Goal: Task Accomplishment & Management: Manage account settings

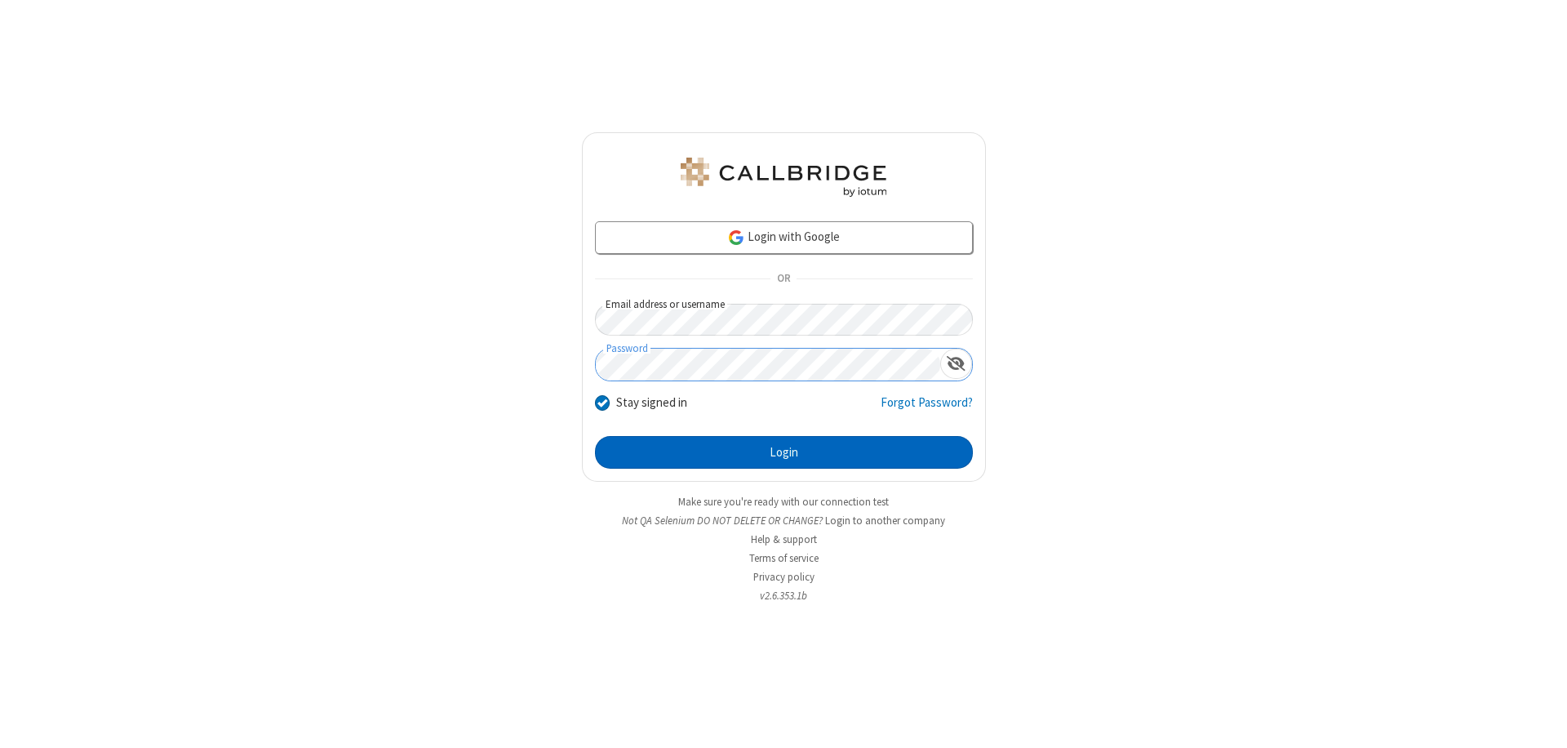
click at [784, 452] on button "Login" at bounding box center [784, 452] width 378 height 33
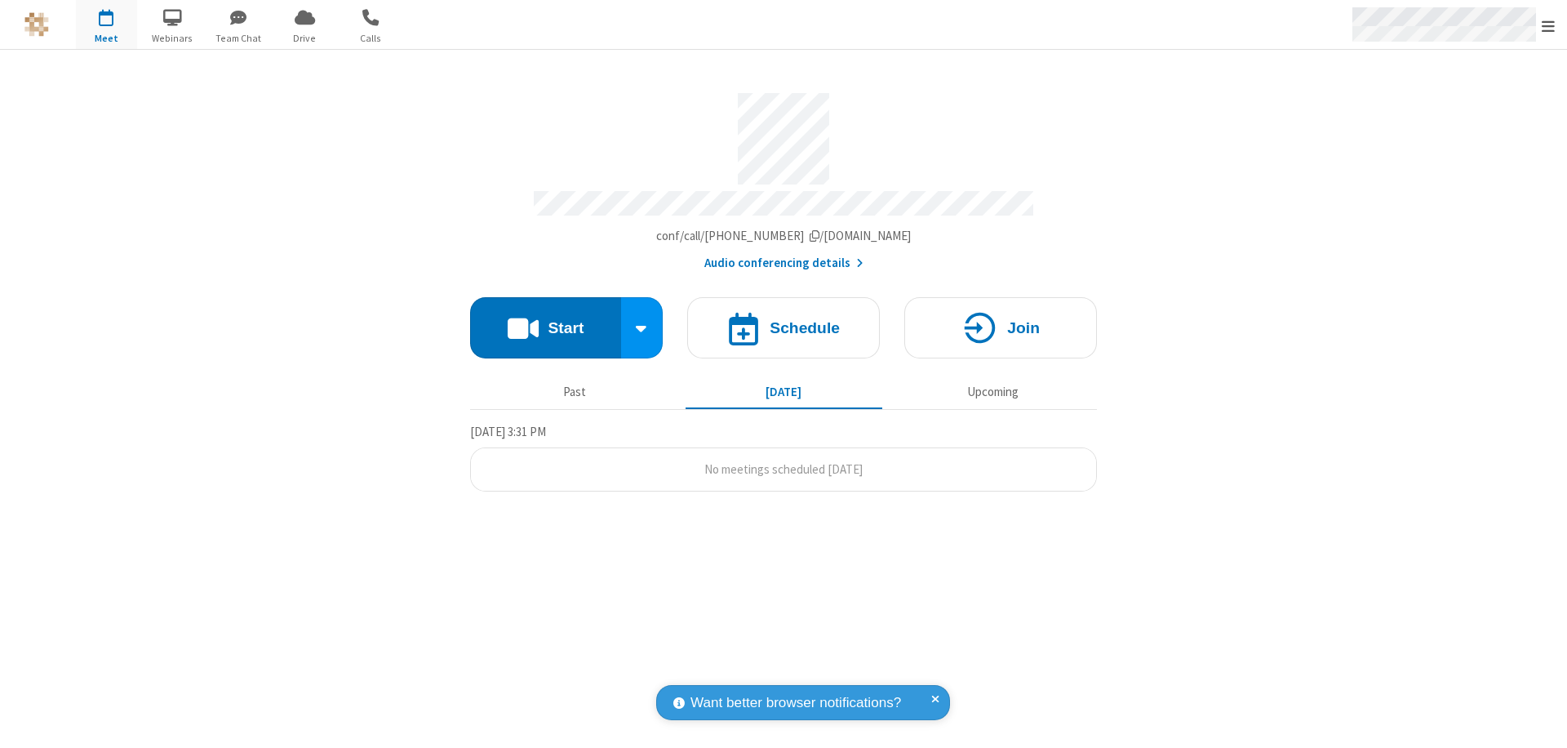
click at [1548, 25] on span "Open menu" at bounding box center [1548, 26] width 13 height 16
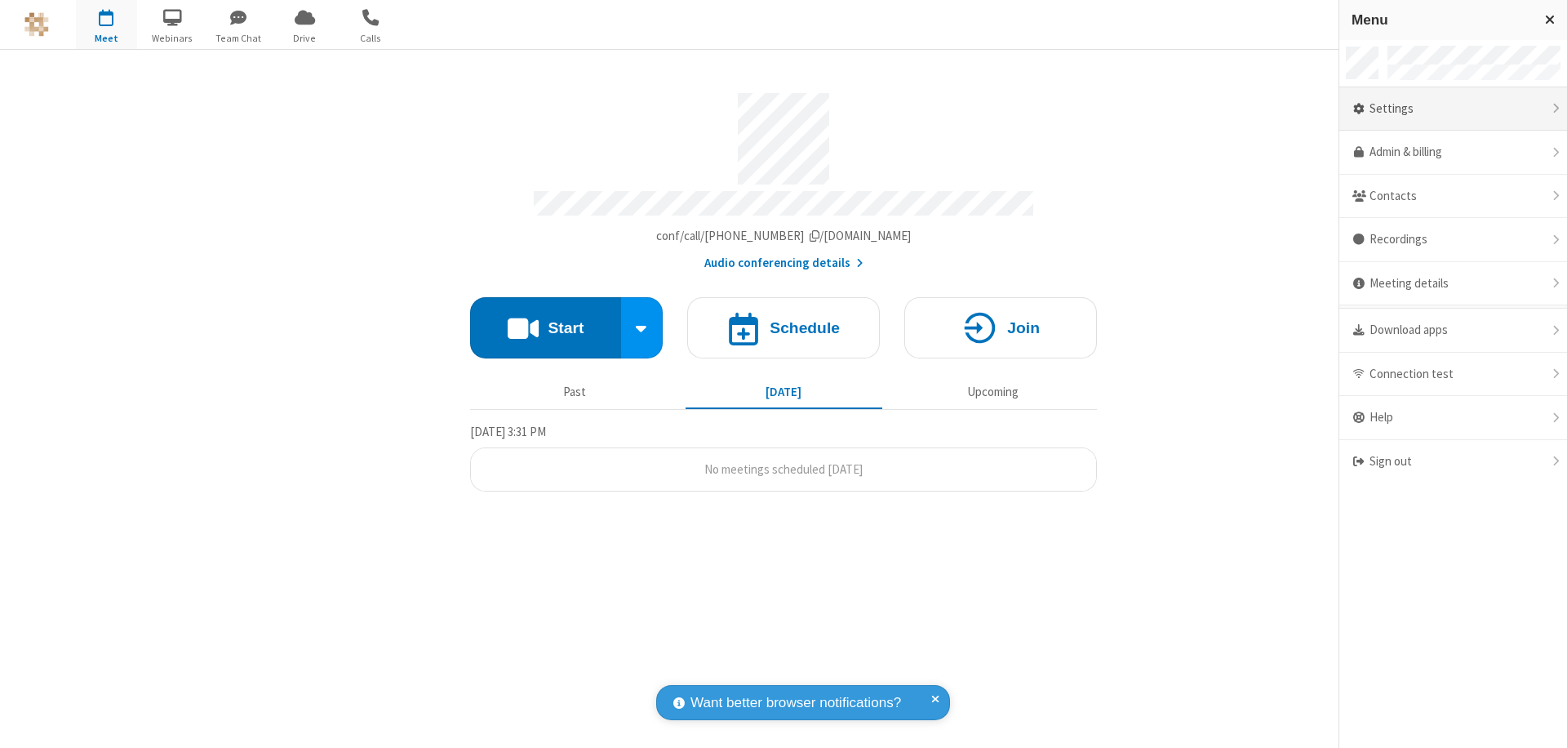
click at [1453, 109] on div "Settings" at bounding box center [1453, 109] width 228 height 44
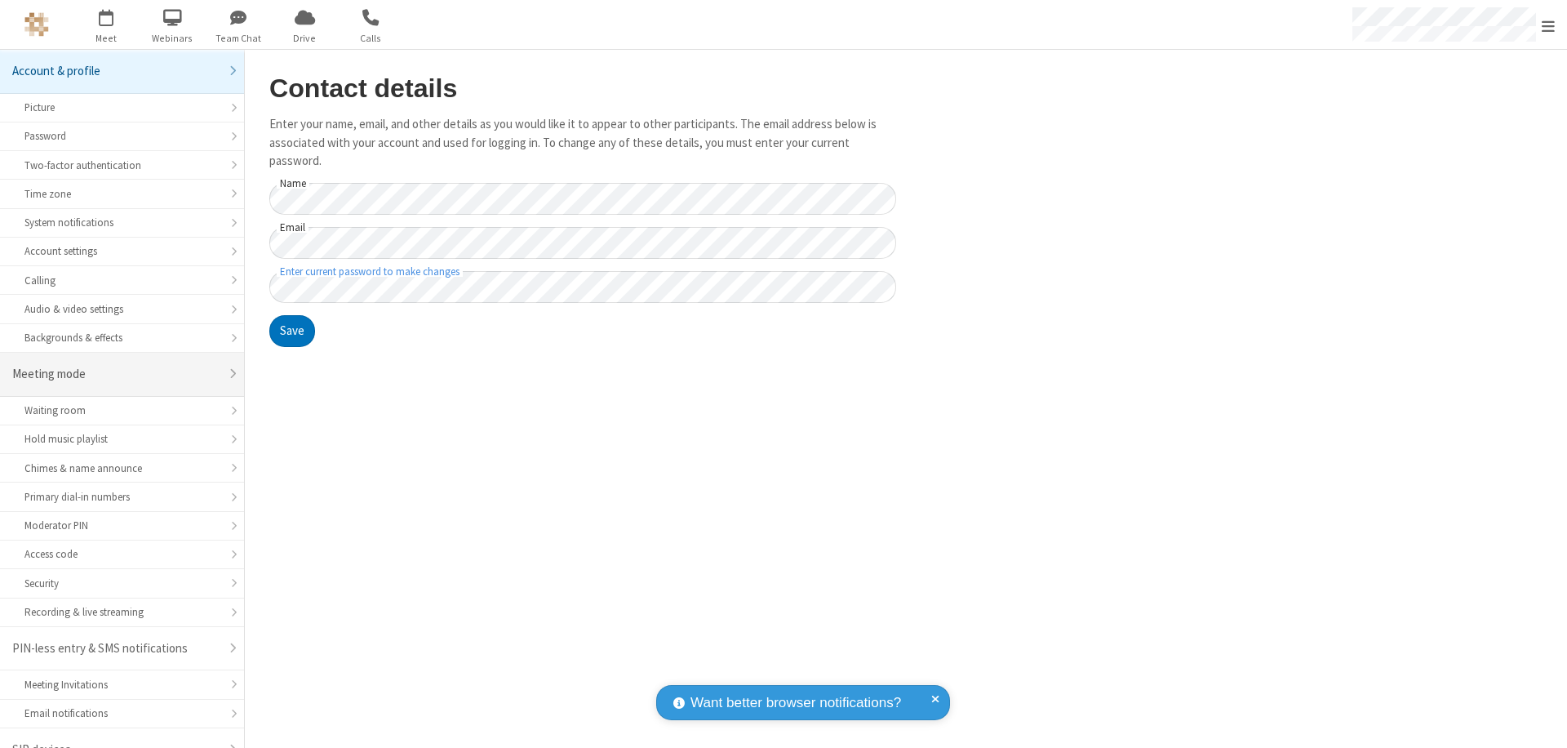
click at [116, 365] on div "Meeting mode" at bounding box center [115, 374] width 207 height 19
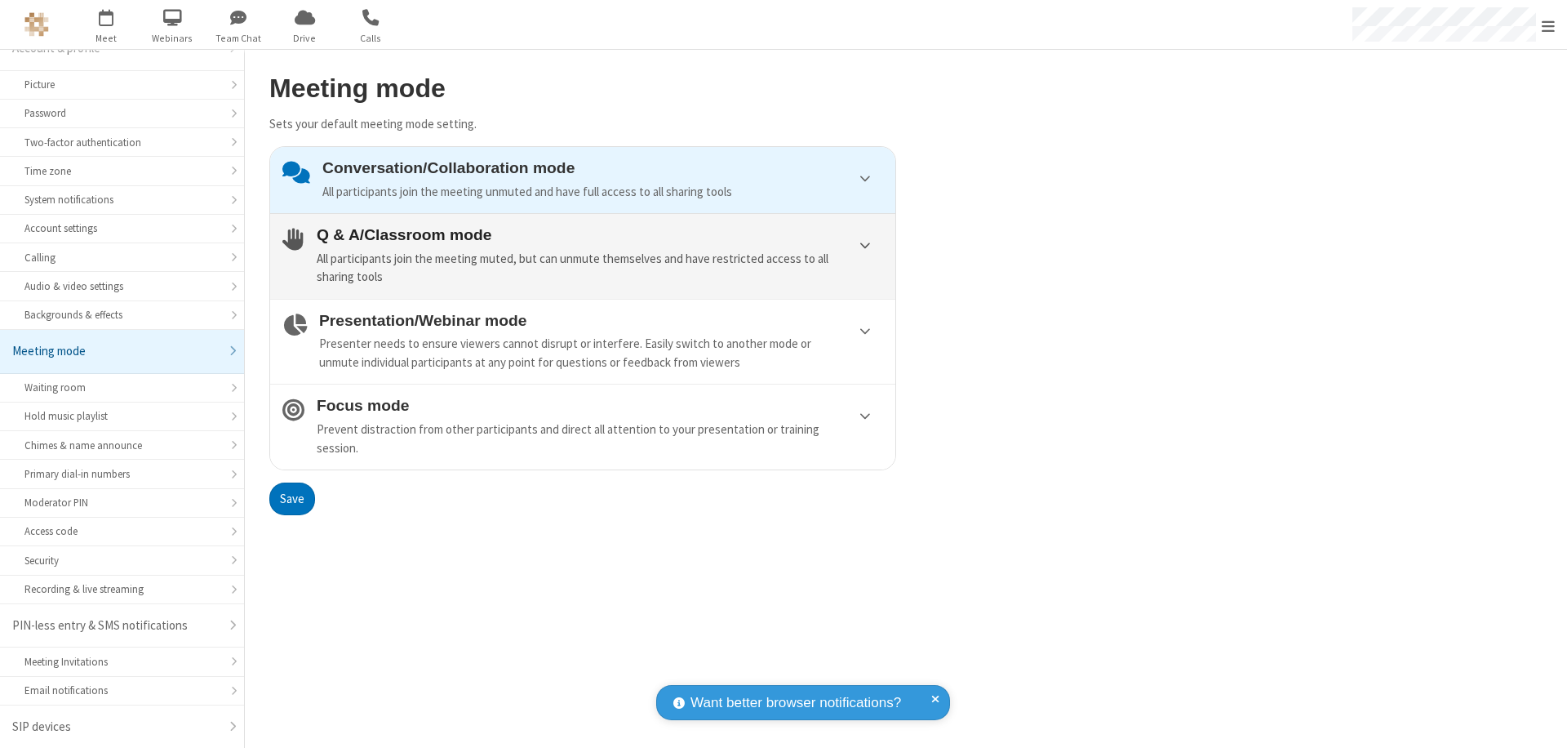
click at [583, 255] on div "All participants join the meeting muted, but can unmute themselves and have res…" at bounding box center [600, 268] width 566 height 37
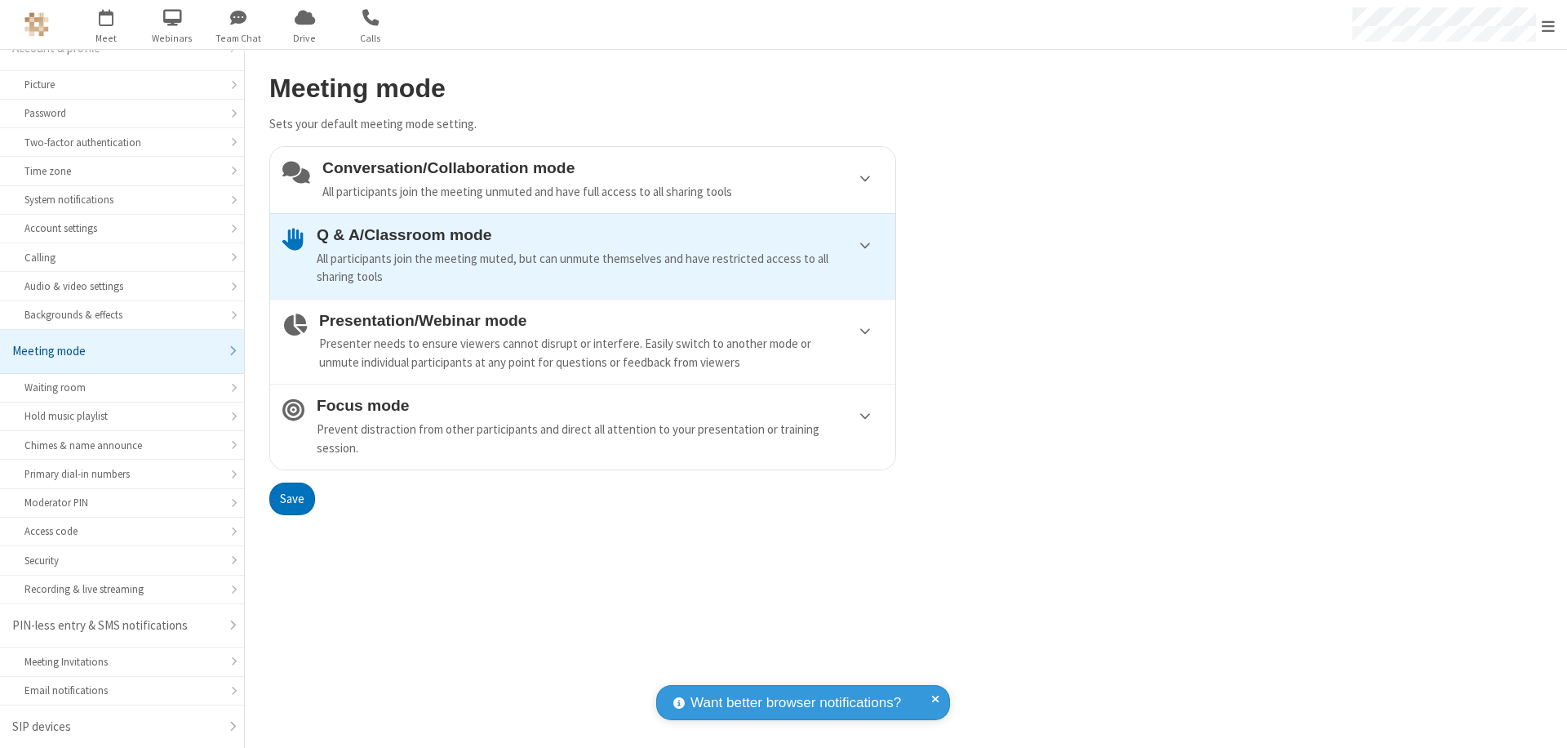
click at [291, 498] on button "Save" at bounding box center [292, 498] width 46 height 33
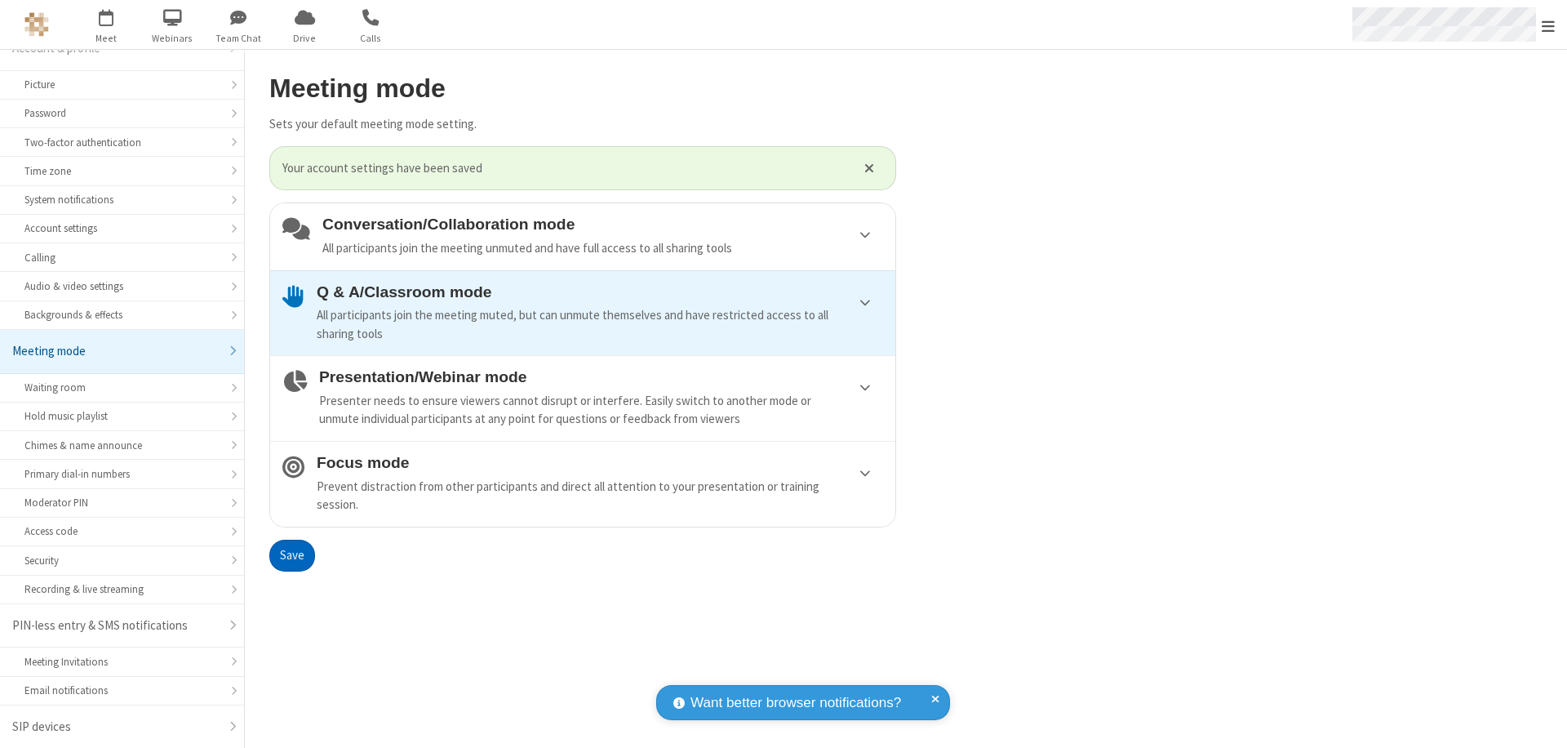
click at [1548, 24] on span "Open menu" at bounding box center [1548, 26] width 13 height 16
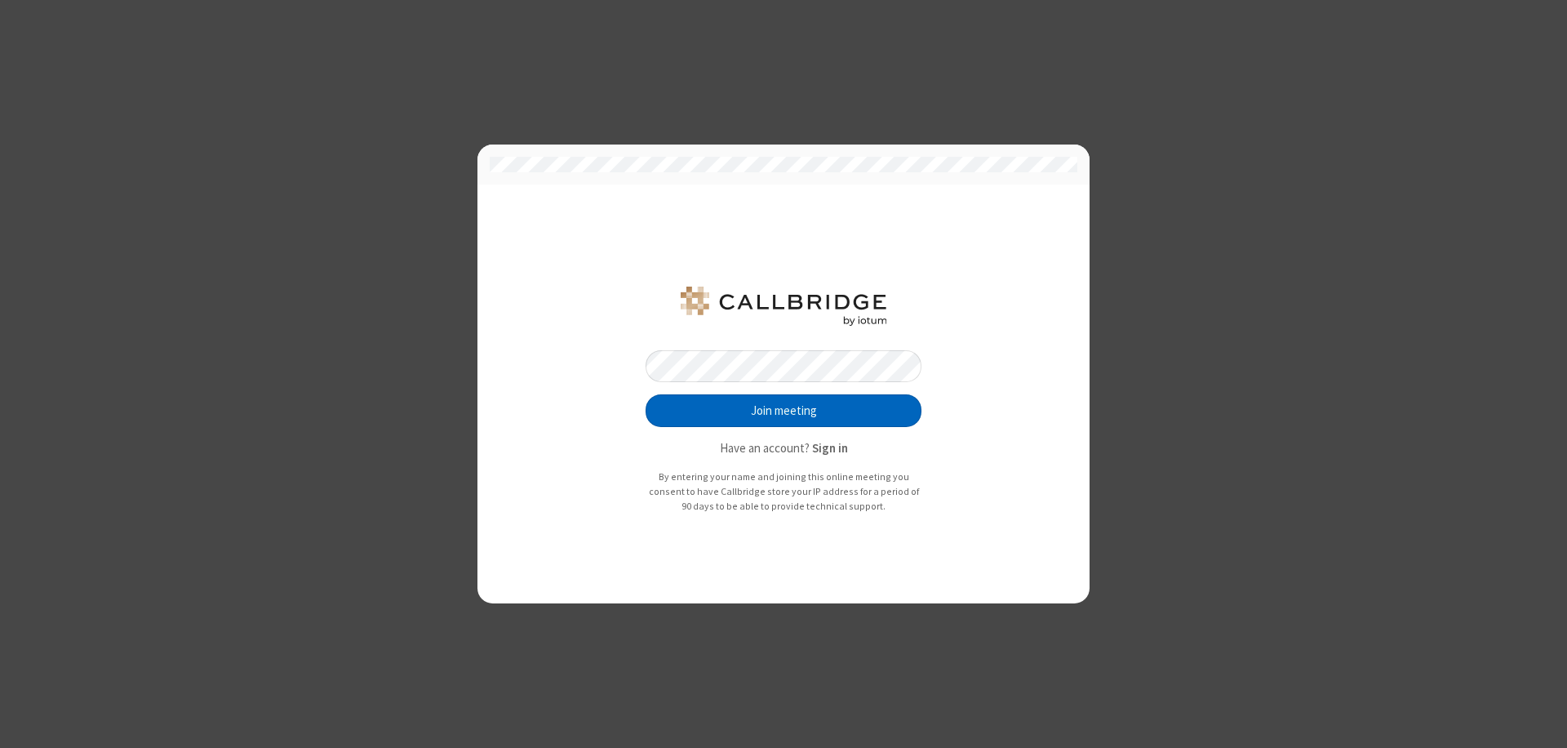
click at [784, 411] on button "Join meeting" at bounding box center [784, 410] width 276 height 33
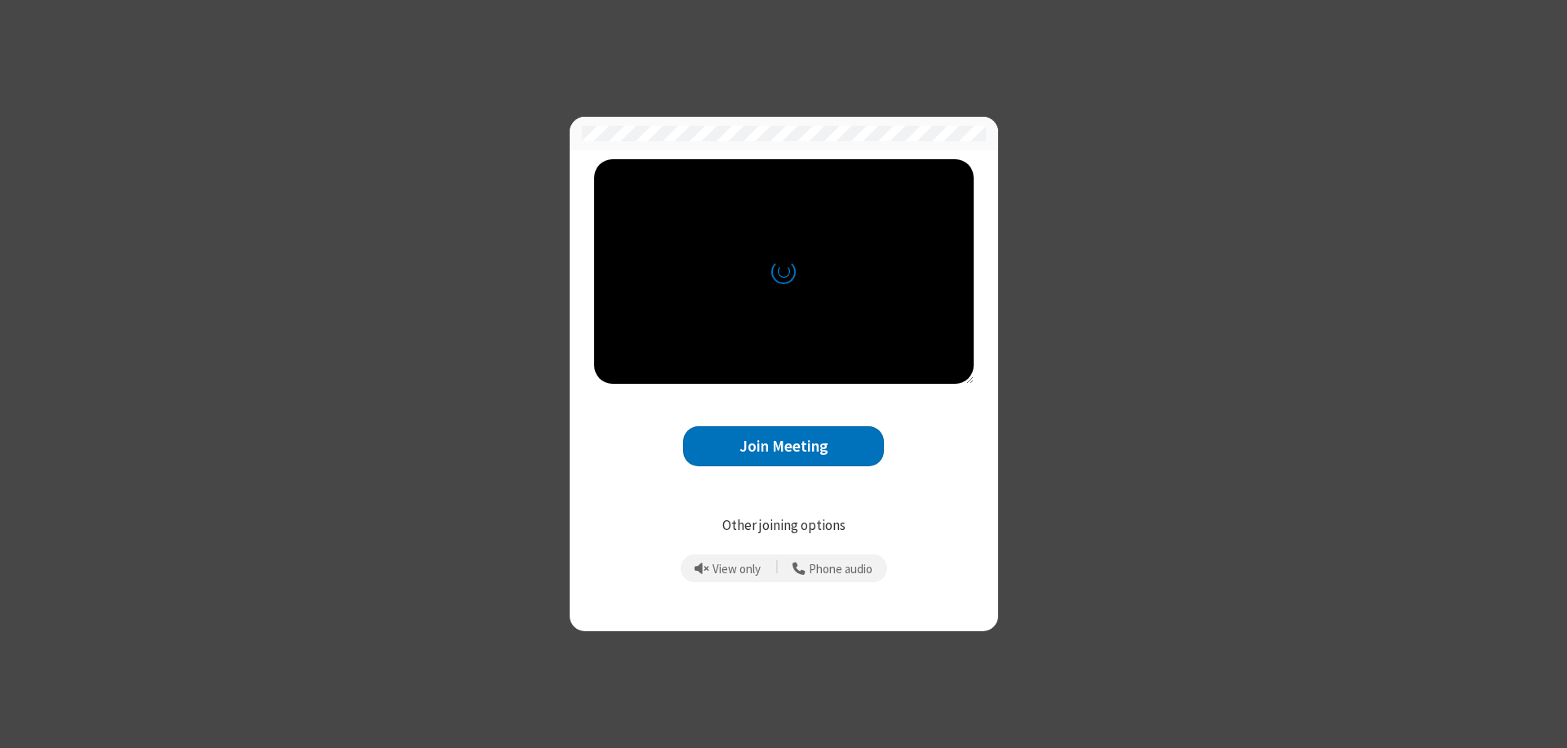
click at [784, 446] on button "Join Meeting" at bounding box center [783, 446] width 201 height 40
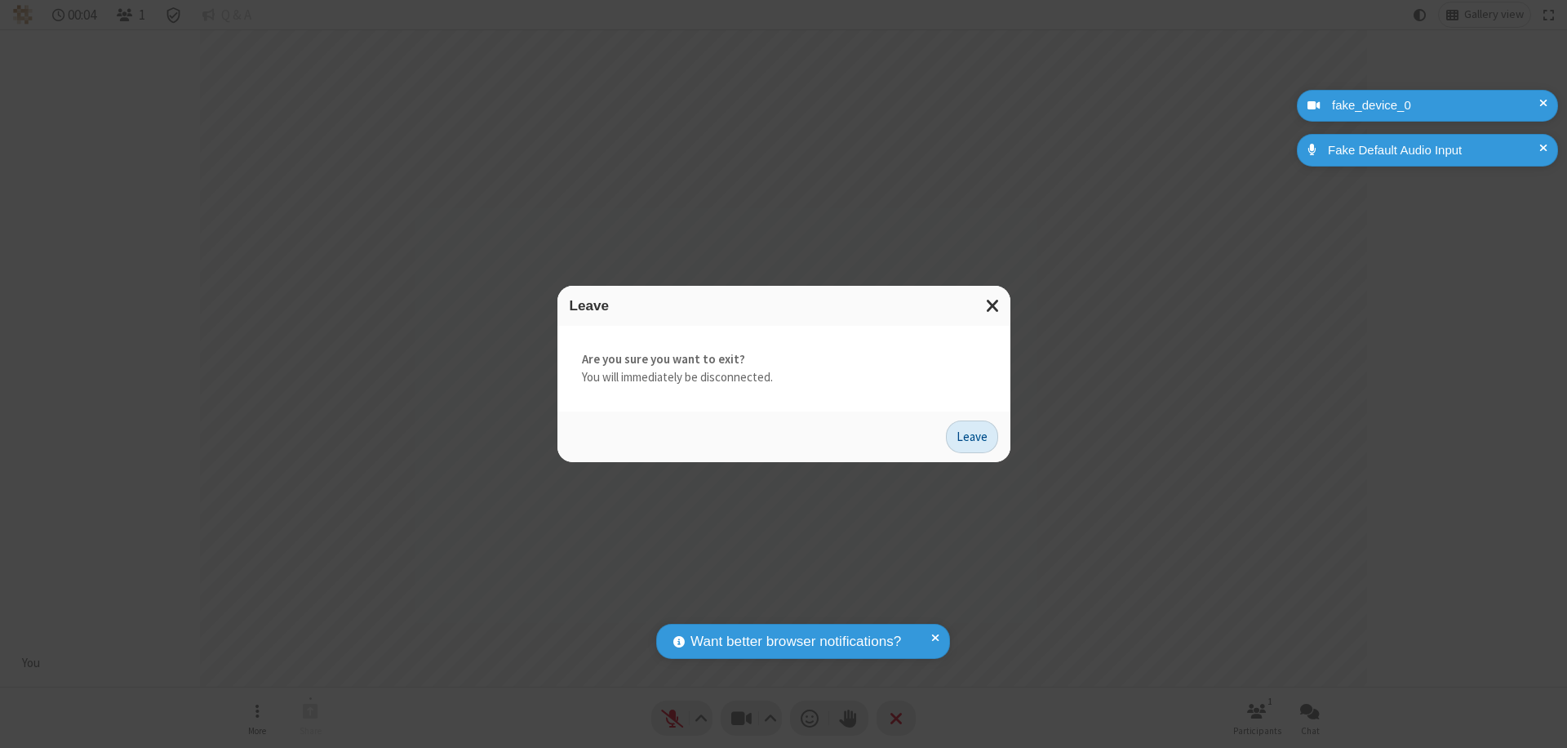
click at [972, 436] on button "Leave" at bounding box center [972, 436] width 52 height 33
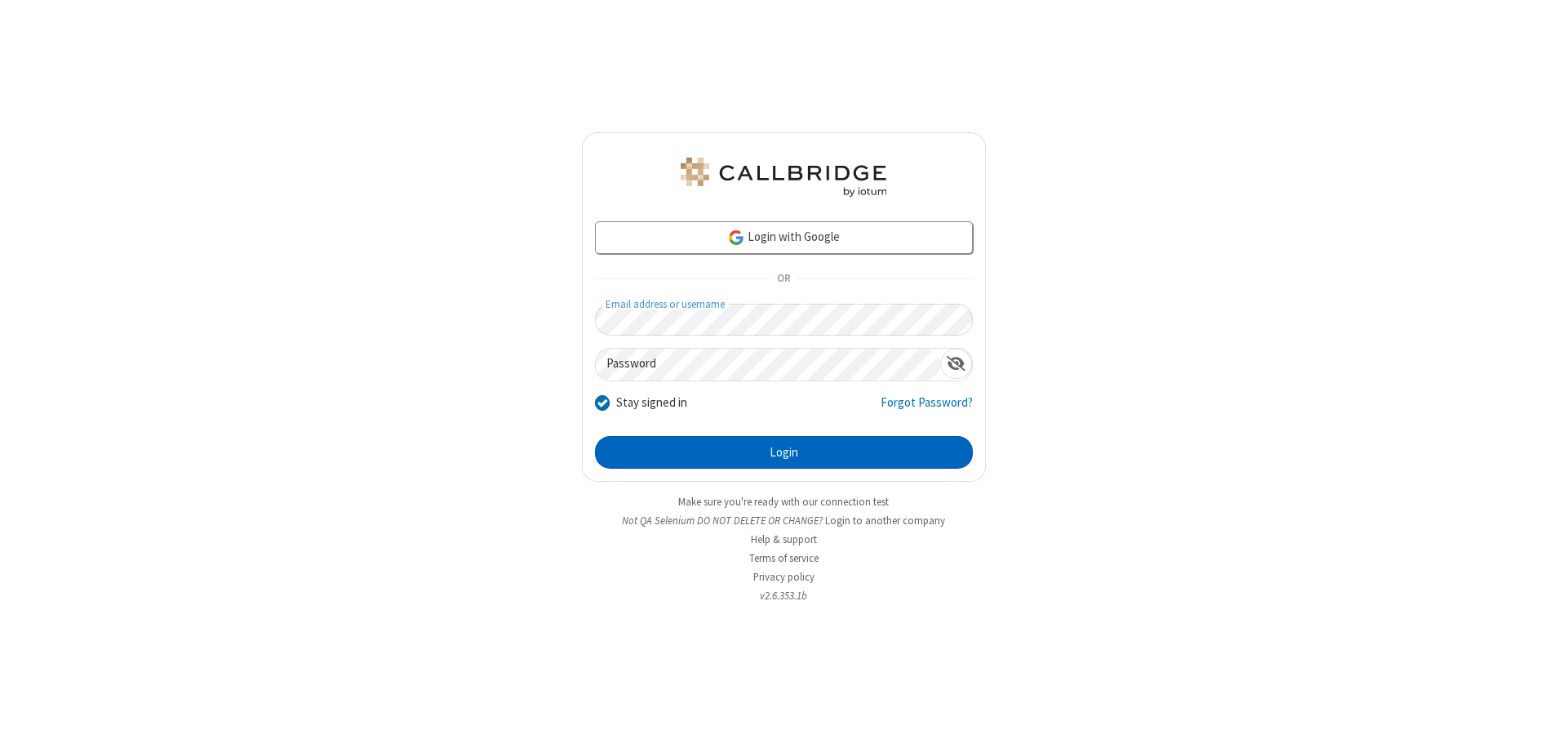
click at [784, 452] on button "Login" at bounding box center [784, 452] width 378 height 33
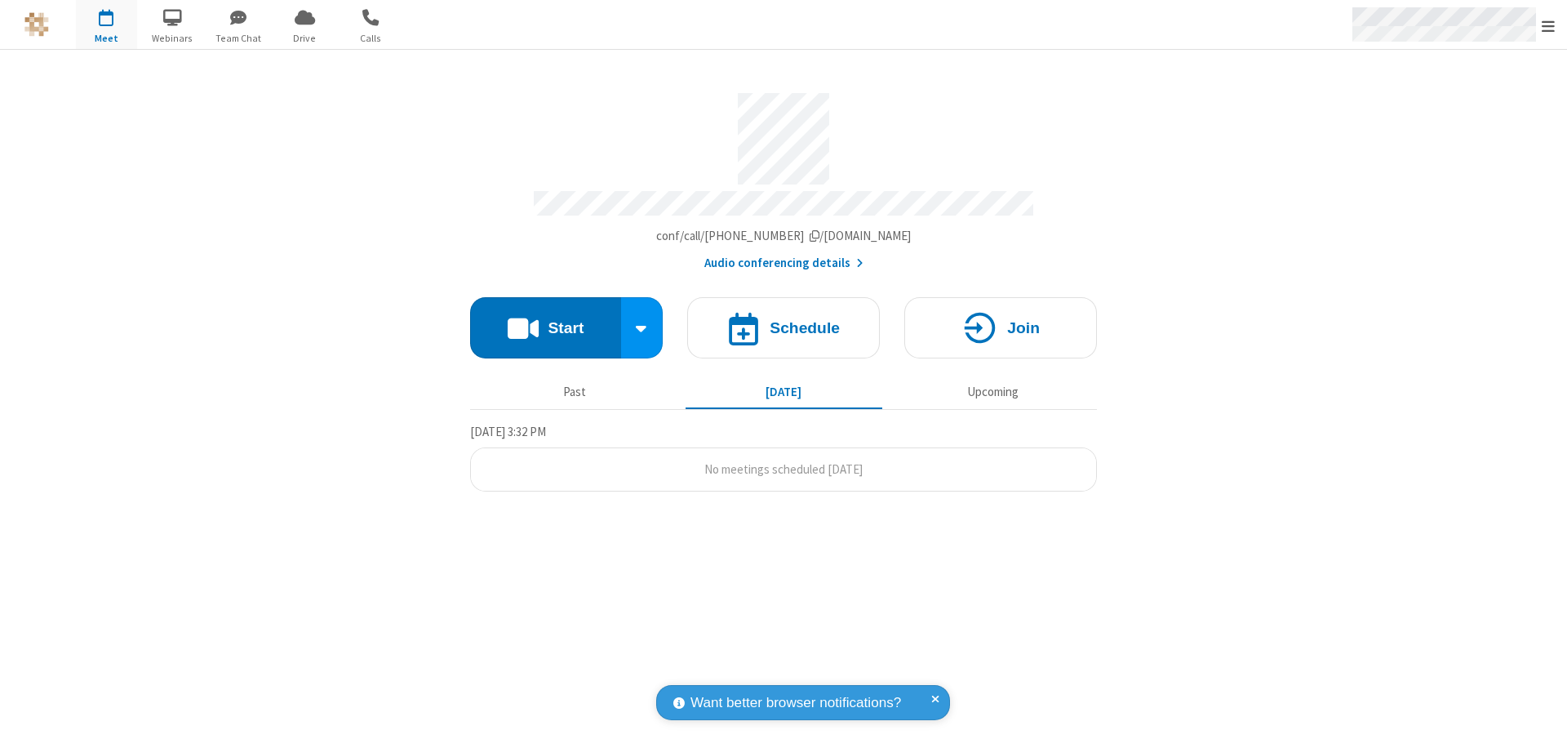
click at [1548, 25] on span "Open menu" at bounding box center [1548, 26] width 13 height 16
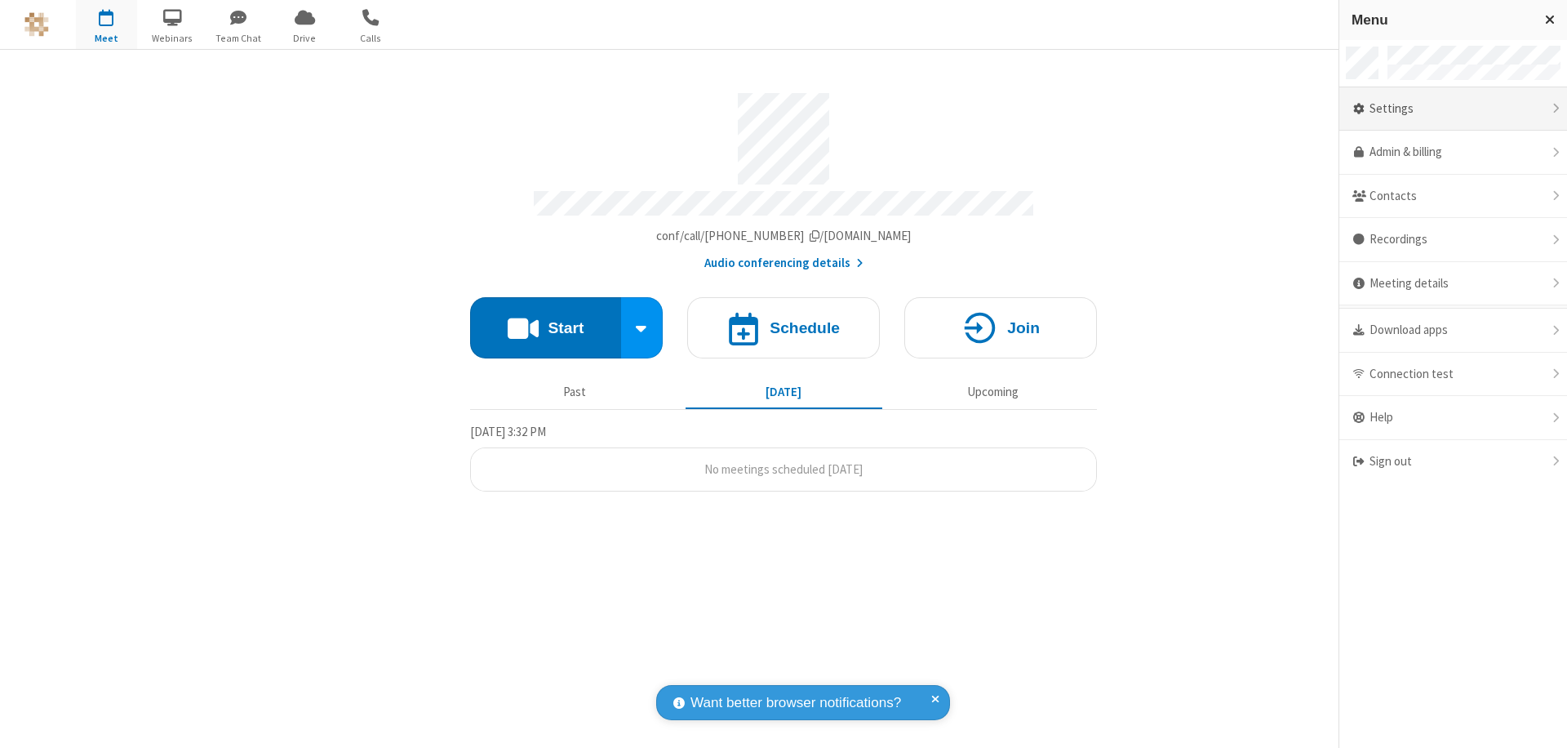
click at [1453, 109] on div "Settings" at bounding box center [1453, 109] width 228 height 44
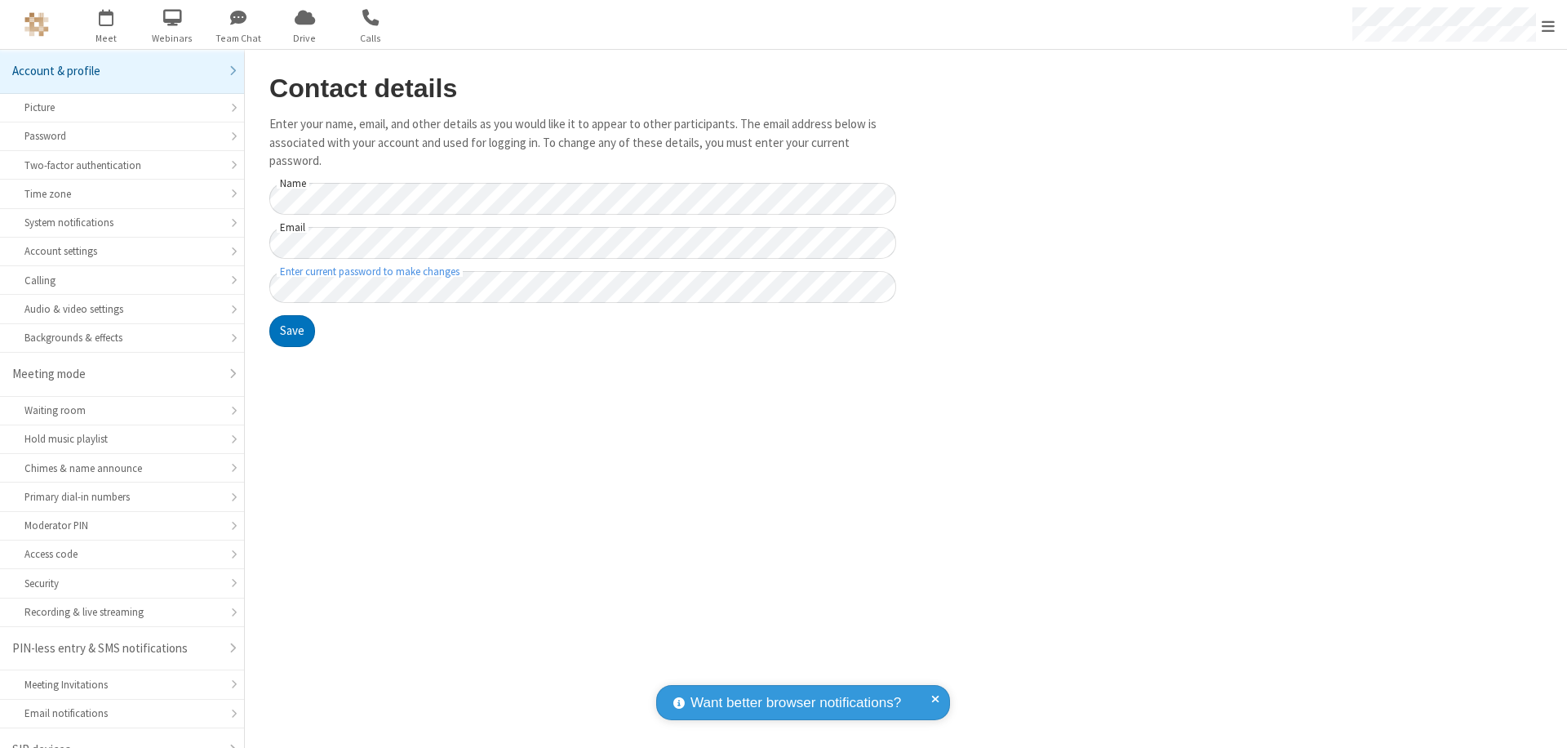
scroll to position [23, 0]
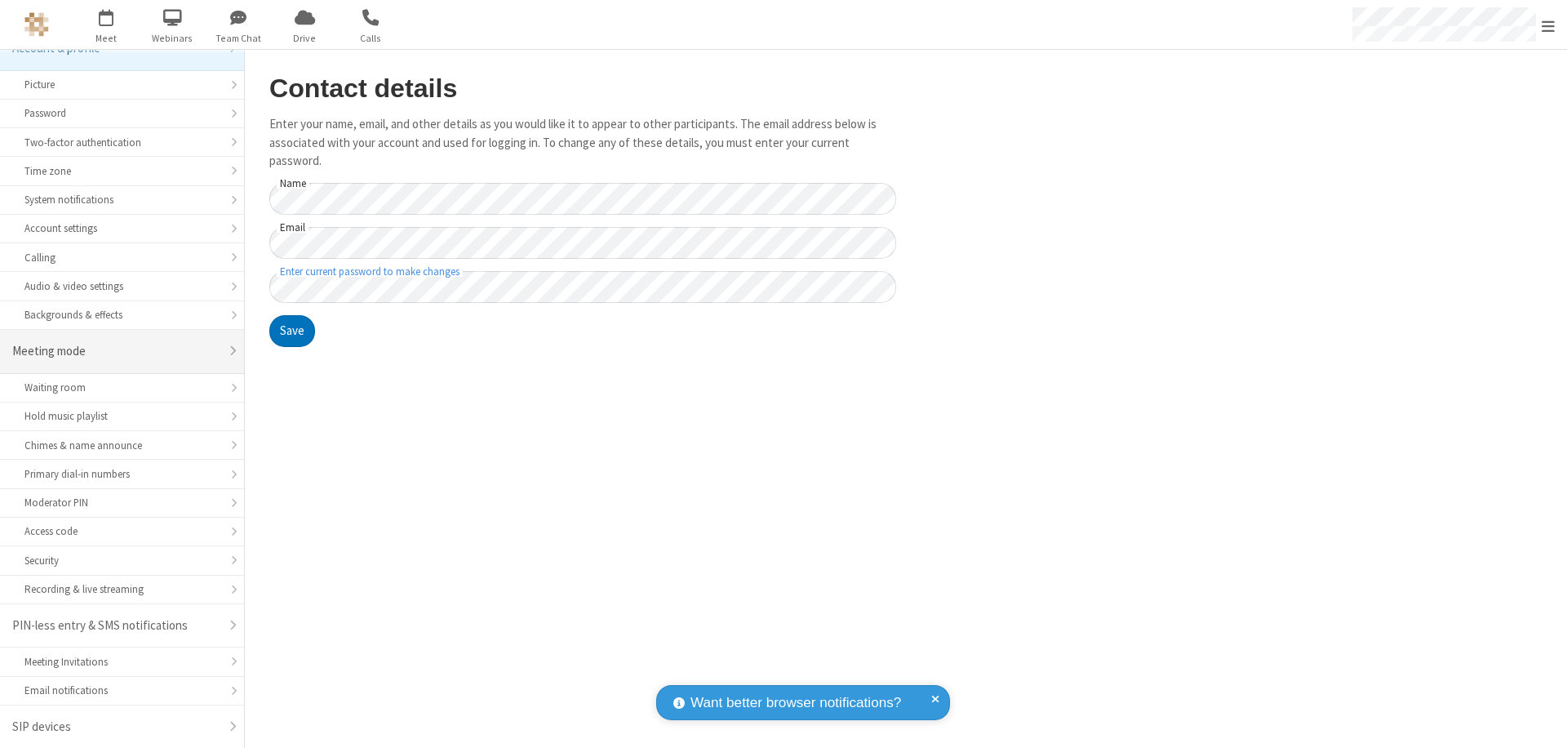
click at [116, 351] on div "Meeting mode" at bounding box center [115, 351] width 207 height 19
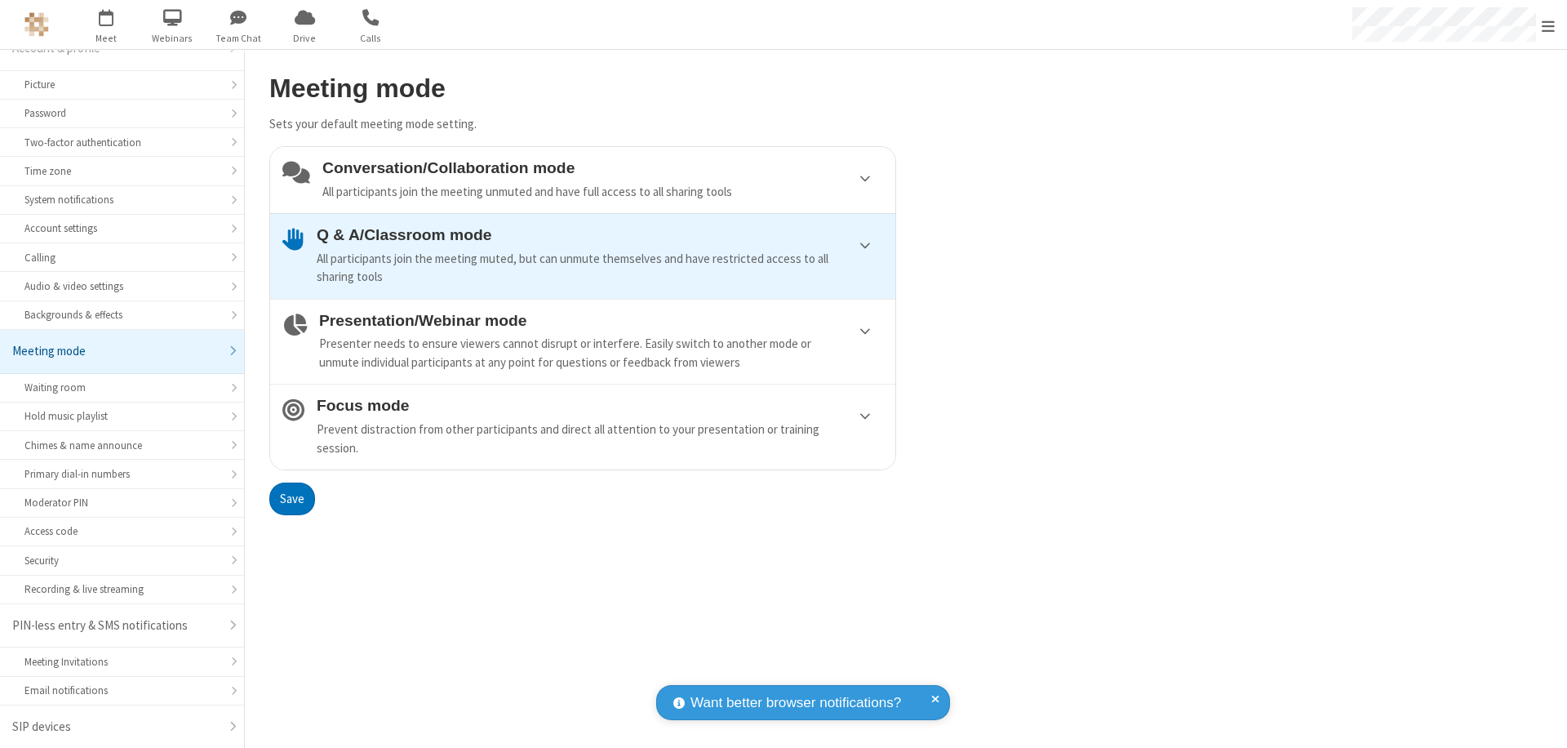
click at [583, 180] on div "Conversation/Collaboration mode All participants join the meeting unmuted and h…" at bounding box center [602, 180] width 561 height 42
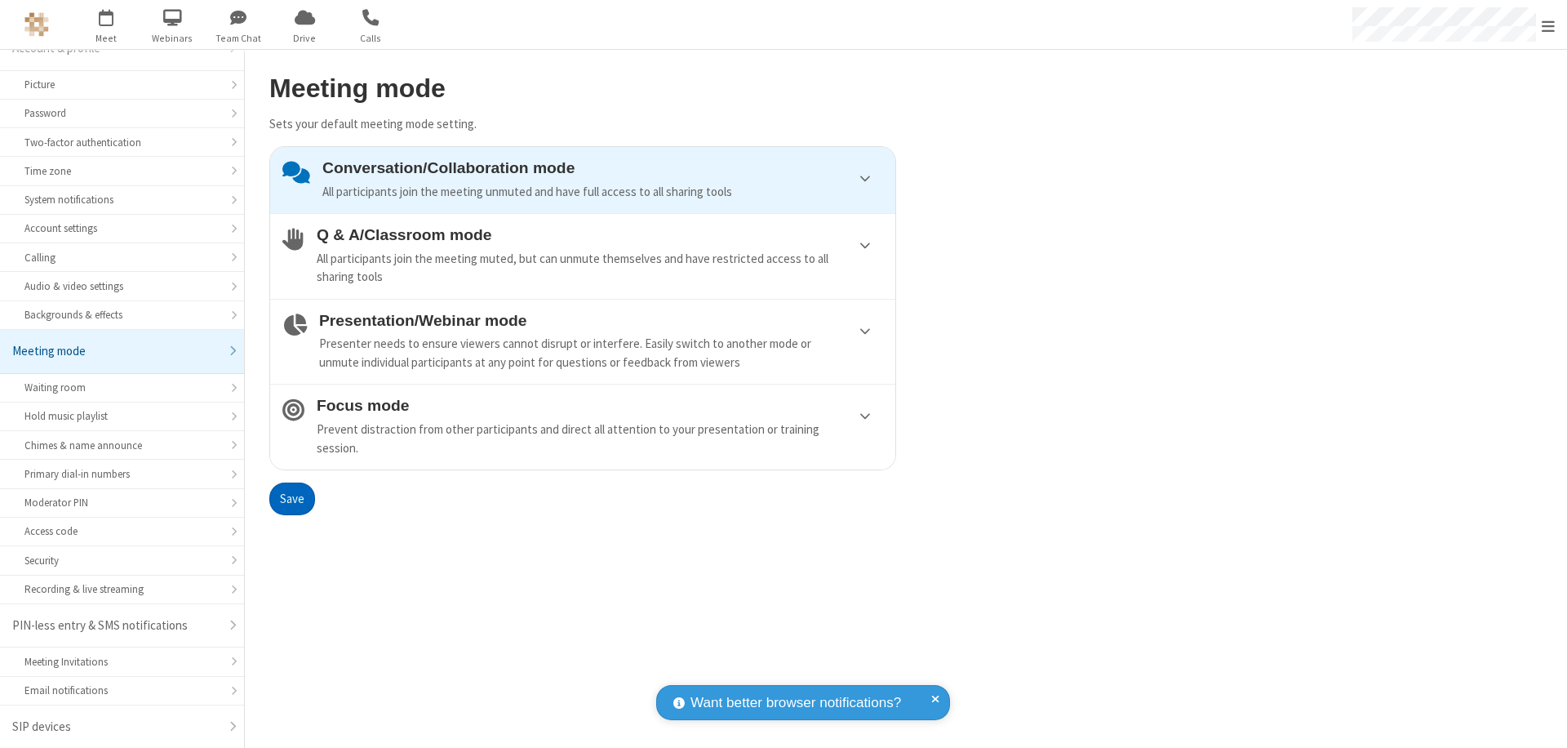
click at [291, 498] on button "Save" at bounding box center [292, 498] width 46 height 33
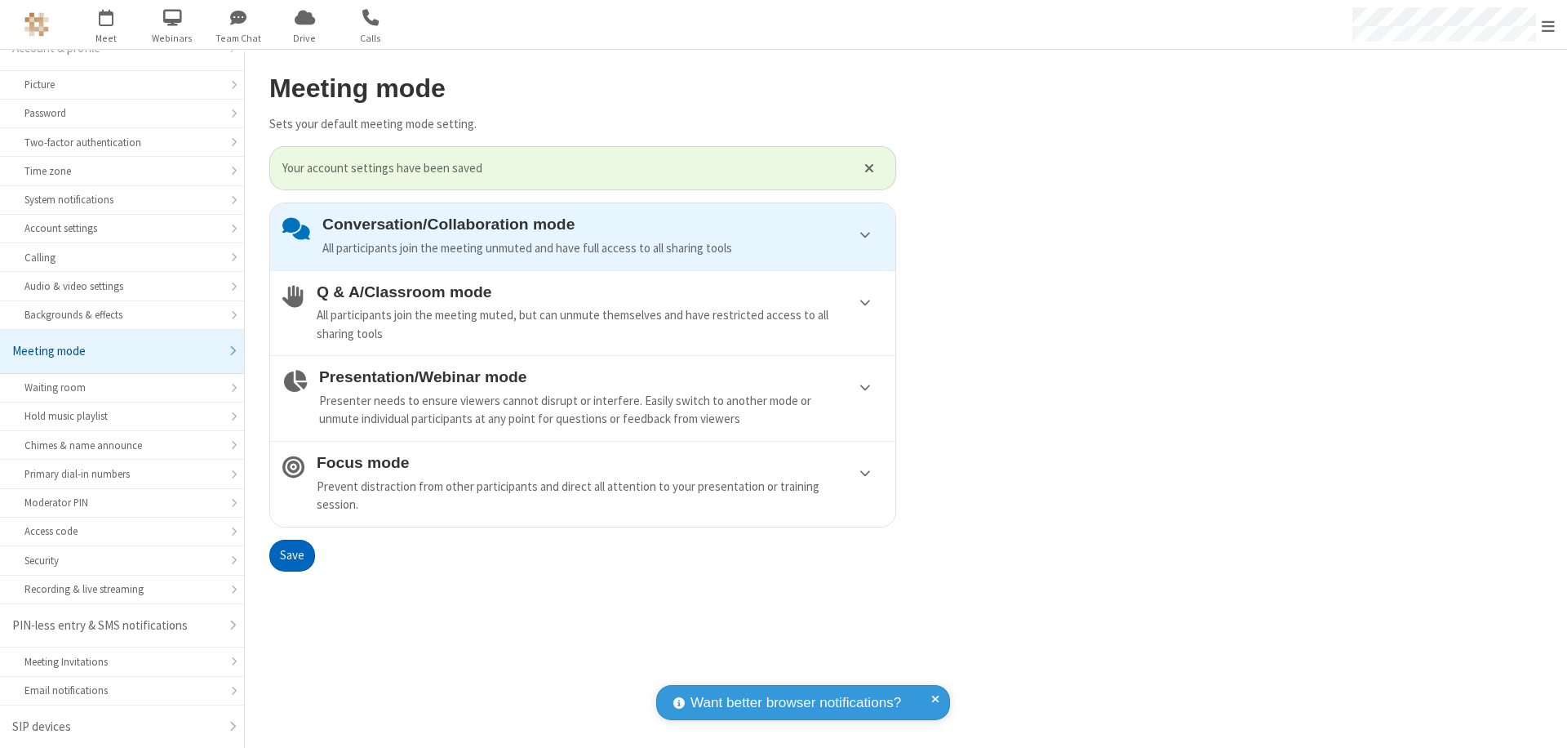
click at [1548, 24] on span "Open menu" at bounding box center [1548, 26] width 13 height 16
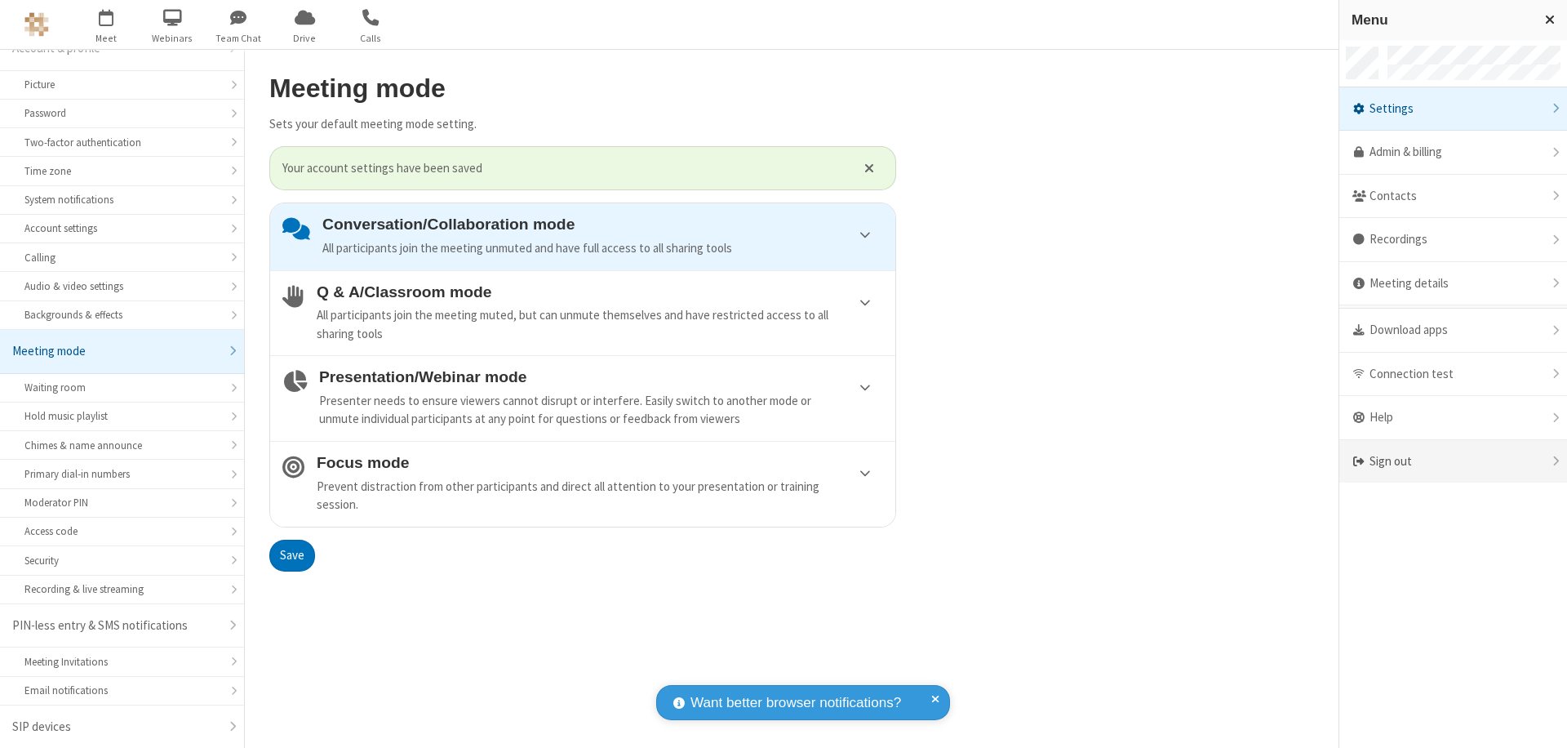
click at [1453, 461] on div "Sign out" at bounding box center [1453, 461] width 228 height 43
